Goal: Task Accomplishment & Management: Complete application form

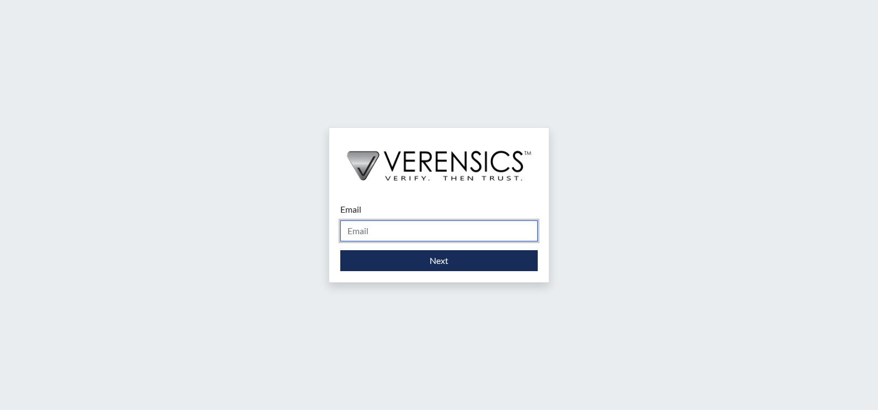
click at [388, 230] on input "Email" at bounding box center [439, 231] width 198 height 21
click at [453, 237] on input "[EMAIL_ADDRESS][DOMAIN_NAME]" at bounding box center [439, 231] width 198 height 21
type input "l"
type input "[PERSON_NAME][EMAIL_ADDRESS][PERSON_NAME][DOMAIN_NAME]"
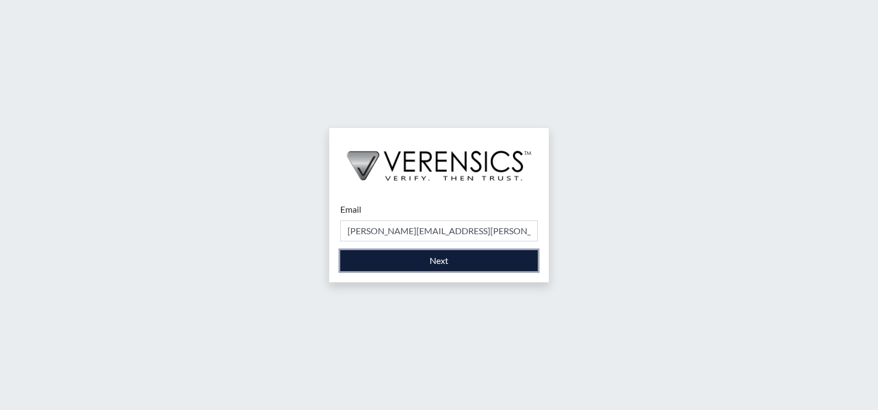
click at [434, 263] on button "Next" at bounding box center [439, 260] width 198 height 21
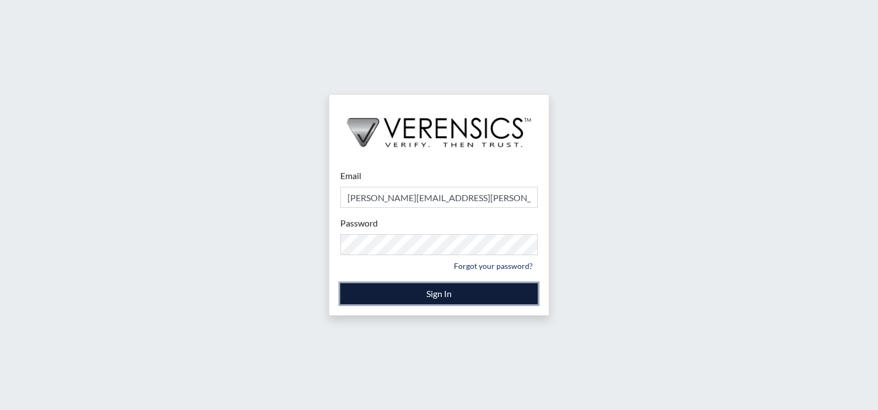
click at [451, 294] on button "Sign In" at bounding box center [439, 294] width 198 height 21
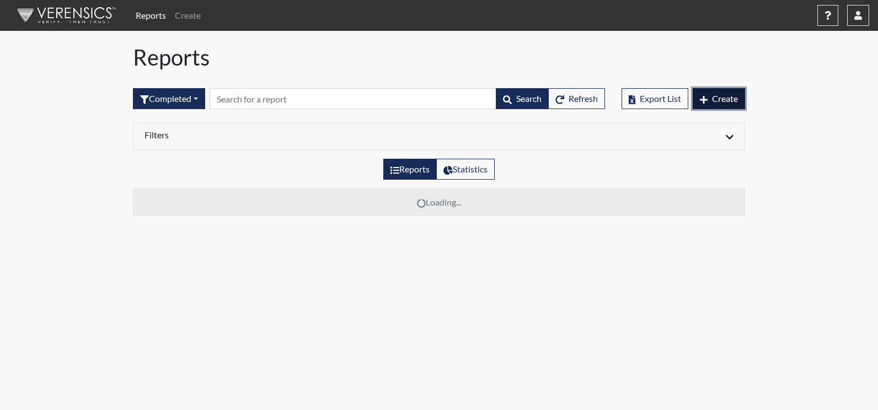
click at [735, 99] on span "Create" at bounding box center [725, 98] width 26 height 10
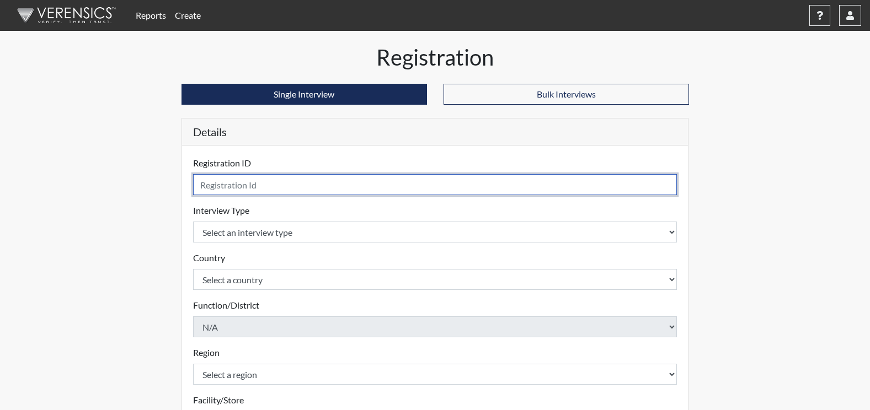
click at [280, 190] on input "text" at bounding box center [435, 184] width 484 height 21
type input "j"
type input "JP4026"
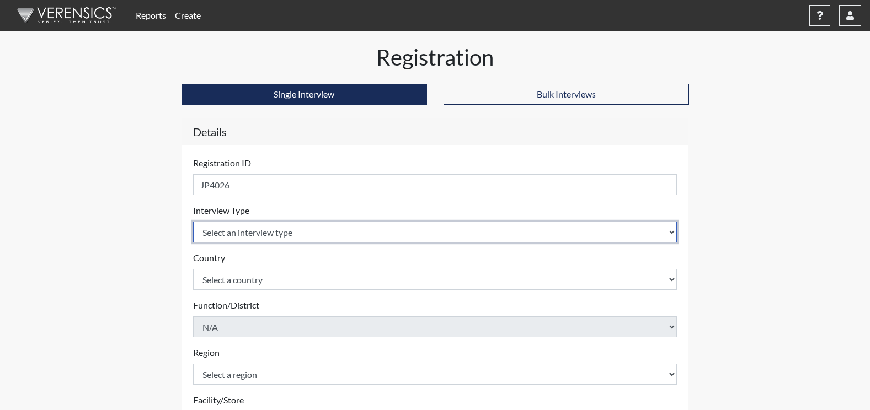
click at [638, 237] on select "Select an interview type Corrections Pre-Employment" at bounding box center [435, 232] width 484 height 21
select select "ff733e93-e1bf-11ea-9c9f-0eff0cf7eb8f"
click at [193, 222] on select "Select an interview type Corrections Pre-Employment" at bounding box center [435, 232] width 484 height 21
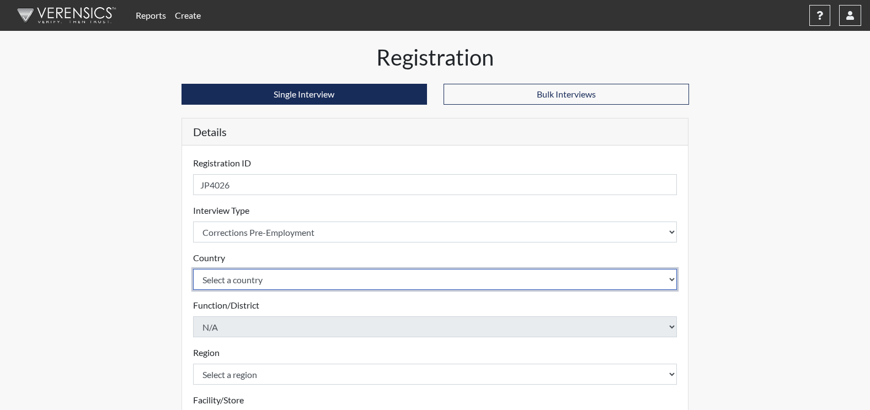
click at [665, 286] on select "Select a country [GEOGRAPHIC_DATA] [GEOGRAPHIC_DATA]" at bounding box center [435, 279] width 484 height 21
select select "united-states-of-[GEOGRAPHIC_DATA]"
click at [193, 269] on select "Select a country [GEOGRAPHIC_DATA] [GEOGRAPHIC_DATA]" at bounding box center [435, 279] width 484 height 21
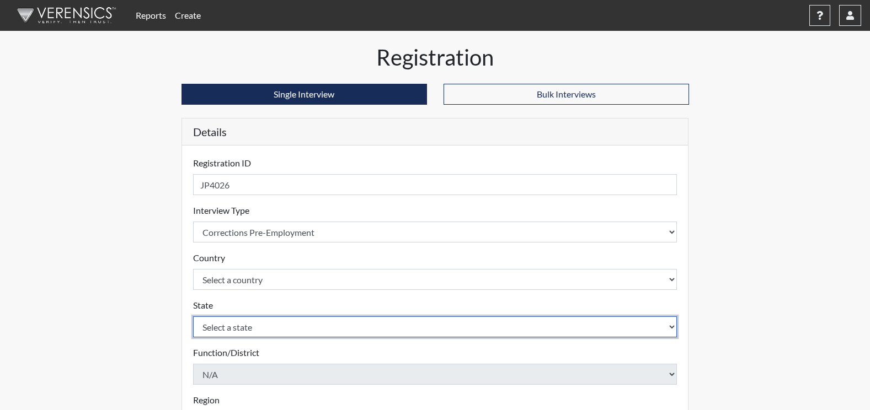
click at [637, 332] on select "Select a state [US_STATE] [US_STATE] [US_STATE] [US_STATE] [US_STATE] [US_STATE…" at bounding box center [435, 327] width 484 height 21
select select "GA"
click at [193, 317] on select "Select a state [US_STATE] [US_STATE] [US_STATE] [US_STATE] [US_STATE] [US_STATE…" at bounding box center [435, 327] width 484 height 21
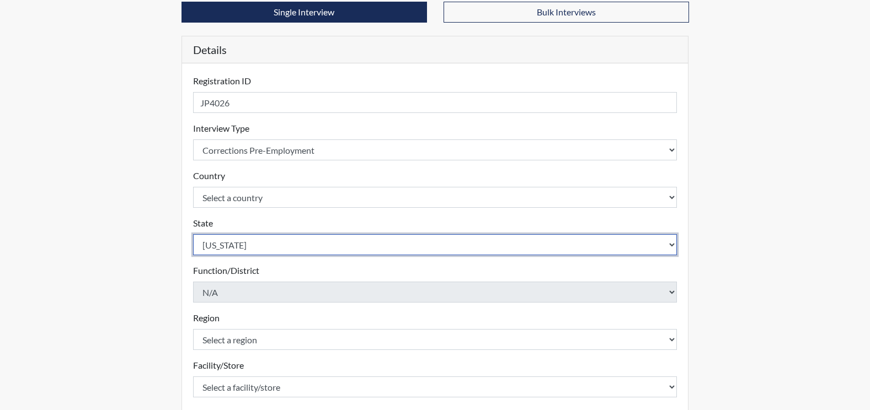
scroll to position [110, 0]
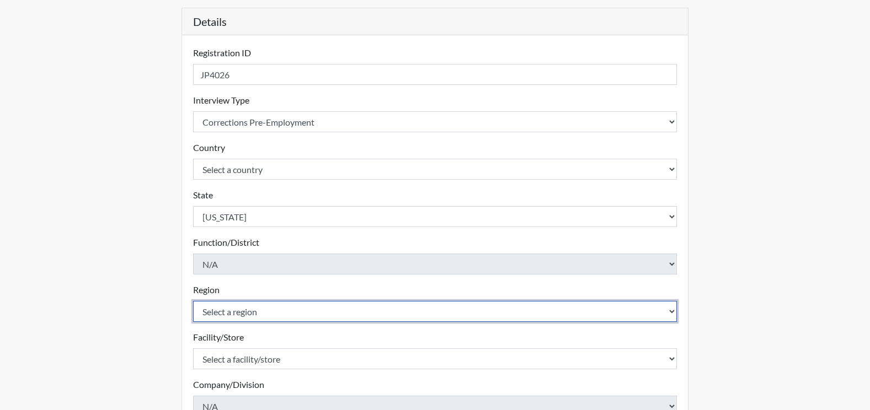
click at [610, 312] on select "Select a region [GEOGRAPHIC_DATA]" at bounding box center [435, 311] width 484 height 21
select select "8bdab1f8-09d2-48bf-ae6d-f2dae3084107"
click at [193, 301] on select "Select a region [GEOGRAPHIC_DATA]" at bounding box center [435, 311] width 484 height 21
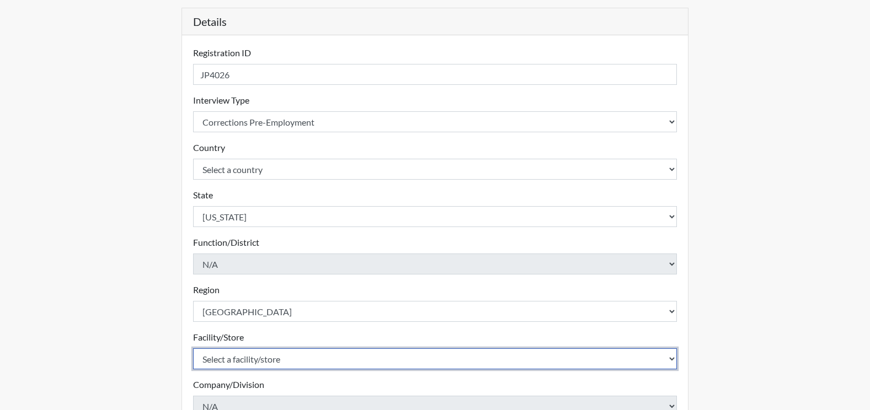
click at [654, 356] on select "Select a facility/store [GEOGRAPHIC_DATA]" at bounding box center [435, 359] width 484 height 21
select select "33875034-6eb3-4174-8e54-06e4266f1616"
click at [193, 349] on select "Select a facility/store [GEOGRAPHIC_DATA]" at bounding box center [435, 359] width 484 height 21
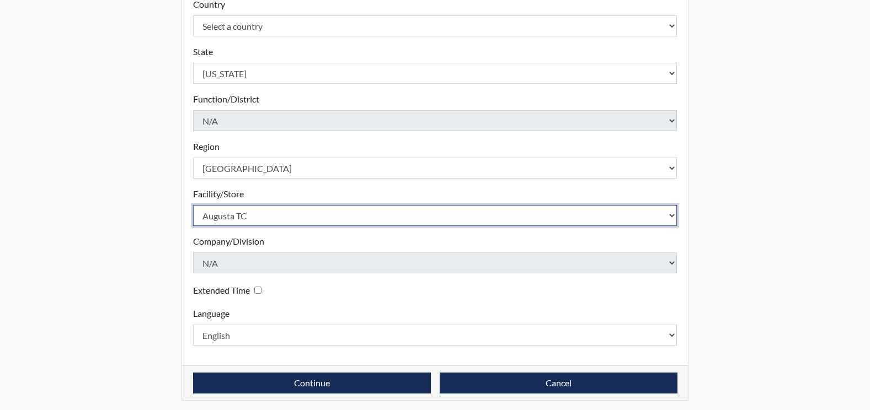
scroll to position [258, 0]
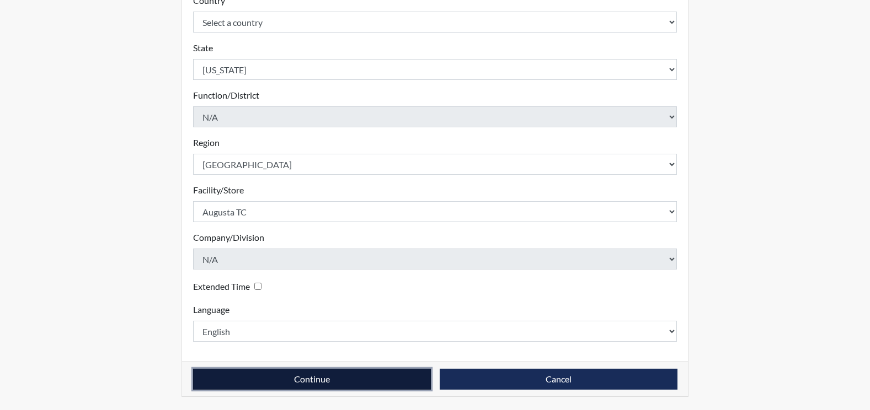
click at [309, 379] on button "Continue" at bounding box center [312, 379] width 238 height 21
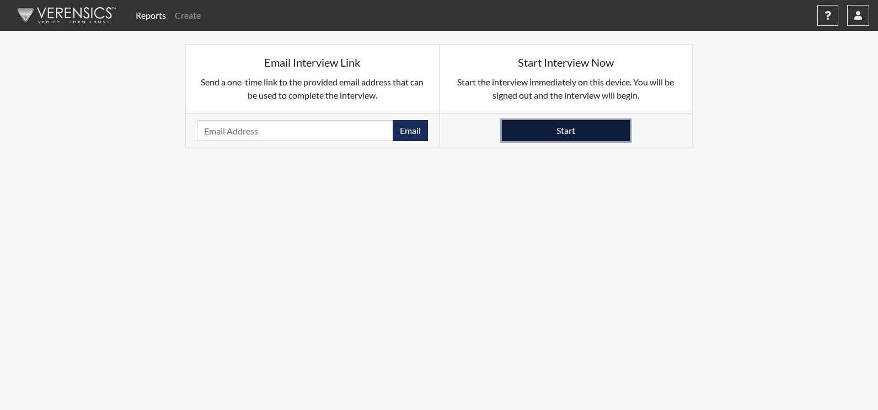
click at [562, 130] on button "Start" at bounding box center [566, 130] width 128 height 21
